Goal: Find specific page/section

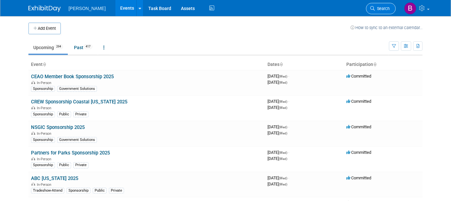
click at [381, 8] on span "Search" at bounding box center [382, 8] width 15 height 5
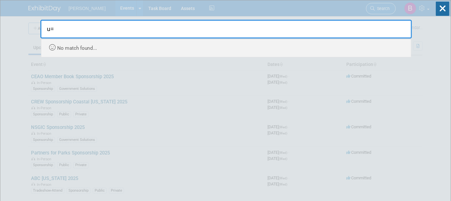
type input "u"
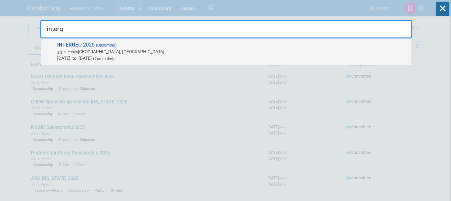
type input "interg"
click at [336, 48] on span "In-Person [GEOGRAPHIC_DATA], [GEOGRAPHIC_DATA]" at bounding box center [233, 51] width 351 height 6
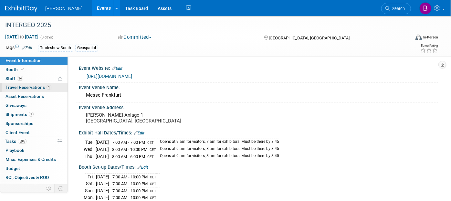
click at [42, 85] on span "Travel Reservations 1" at bounding box center [28, 87] width 46 height 5
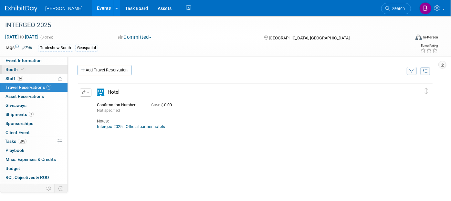
click at [32, 73] on link "Booth" at bounding box center [33, 69] width 67 height 9
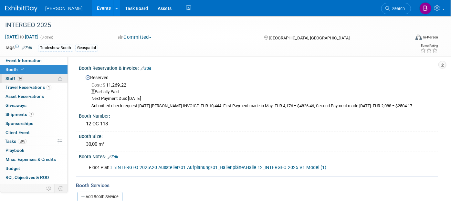
click at [36, 79] on link "14 Staff 14" at bounding box center [33, 78] width 67 height 9
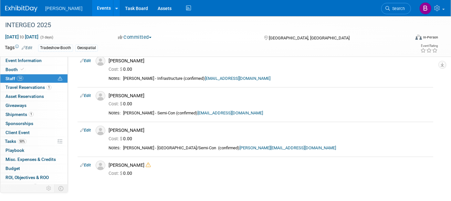
scroll to position [382, 0]
